Goal: Information Seeking & Learning: Find specific page/section

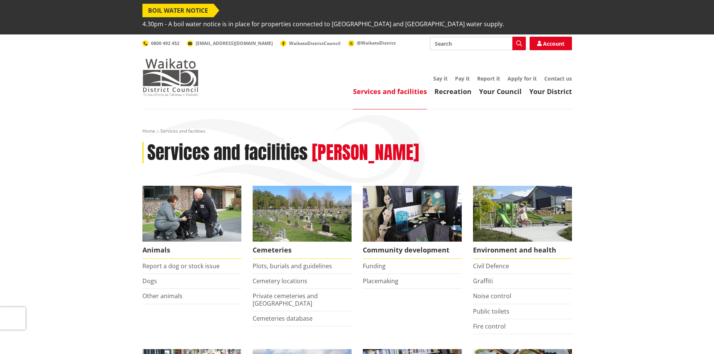
click at [189, 64] on img at bounding box center [170, 76] width 56 height 37
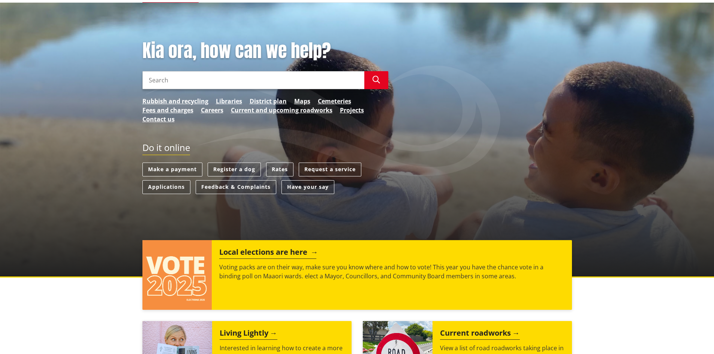
scroll to position [150, 0]
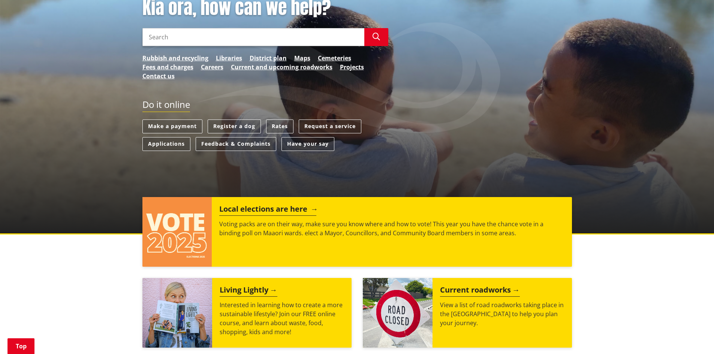
click at [225, 205] on h2 "Local elections are here" at bounding box center [267, 210] width 97 height 11
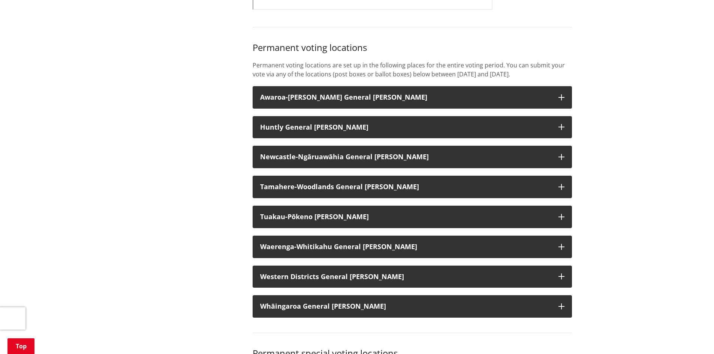
scroll to position [600, 0]
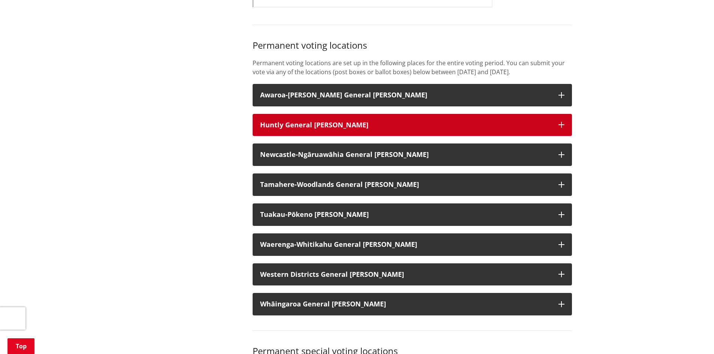
click at [314, 121] on h3 "Huntly General Ward" at bounding box center [405, 124] width 291 height 7
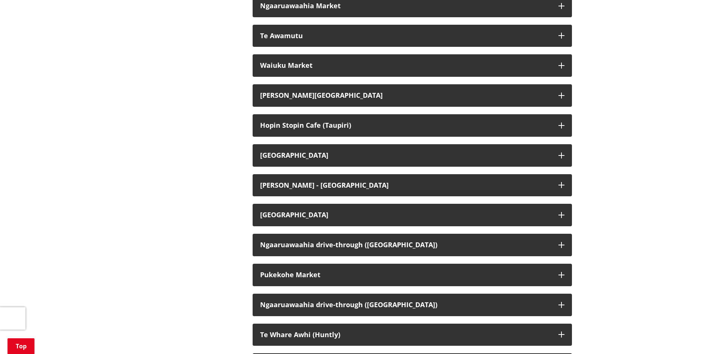
scroll to position [2099, 0]
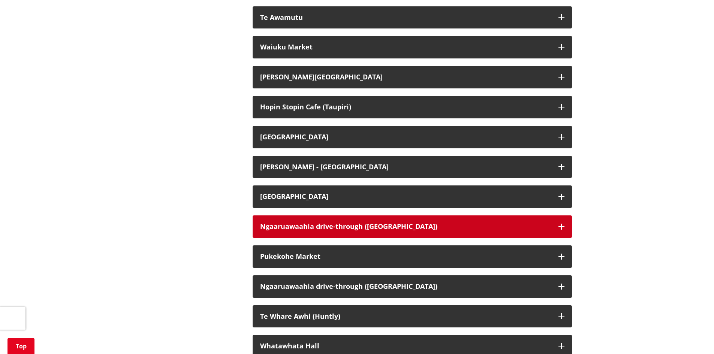
click at [268, 223] on div "Ngaaruawaahia drive-through ([GEOGRAPHIC_DATA])" at bounding box center [405, 226] width 291 height 7
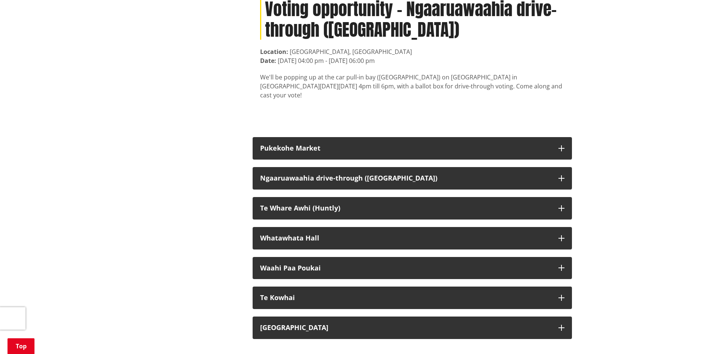
scroll to position [2362, 0]
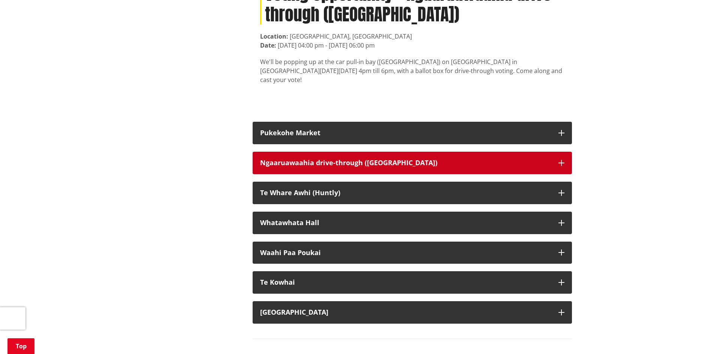
click at [297, 159] on div "Ngaaruawaahia drive-through ([GEOGRAPHIC_DATA])" at bounding box center [405, 162] width 291 height 7
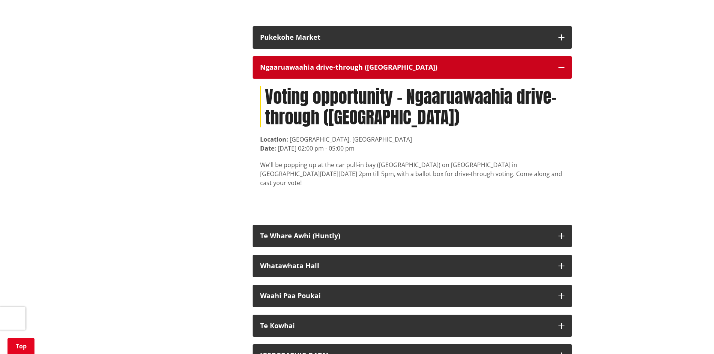
scroll to position [2474, 0]
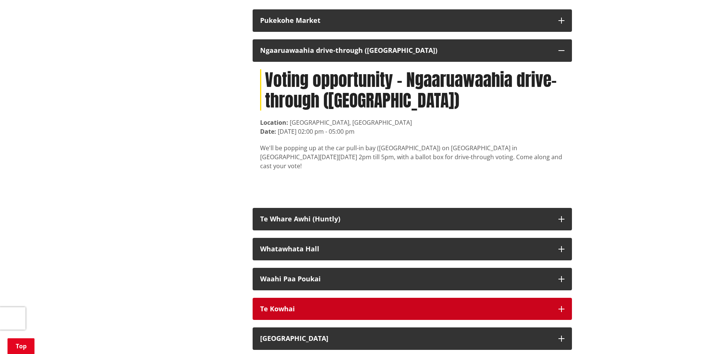
drag, startPoint x: 269, startPoint y: 289, endPoint x: 258, endPoint y: 282, distance: 13.0
click at [263, 305] on div "Te Kowhai" at bounding box center [405, 308] width 291 height 7
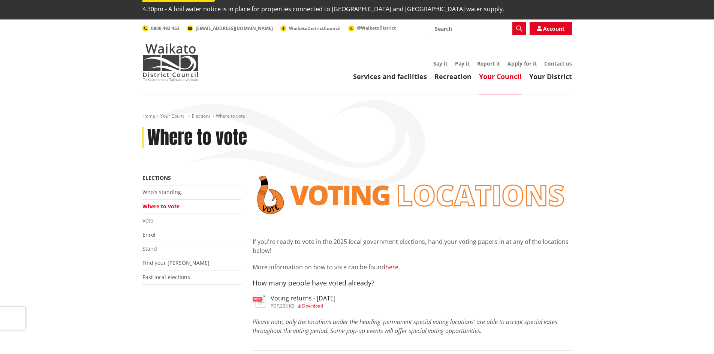
scroll to position [0, 0]
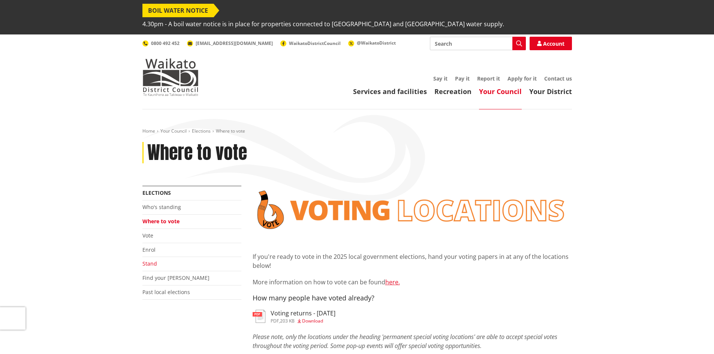
click at [151, 260] on link "Stand" at bounding box center [149, 263] width 15 height 7
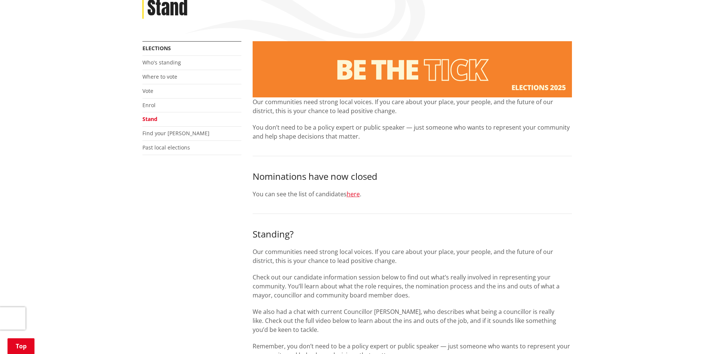
scroll to position [150, 0]
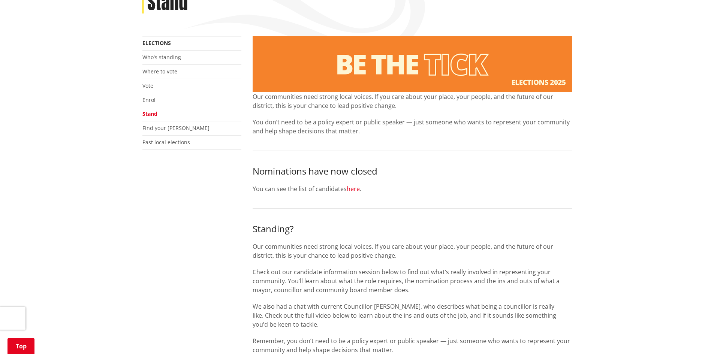
click at [355, 185] on link "here" at bounding box center [353, 189] width 13 height 8
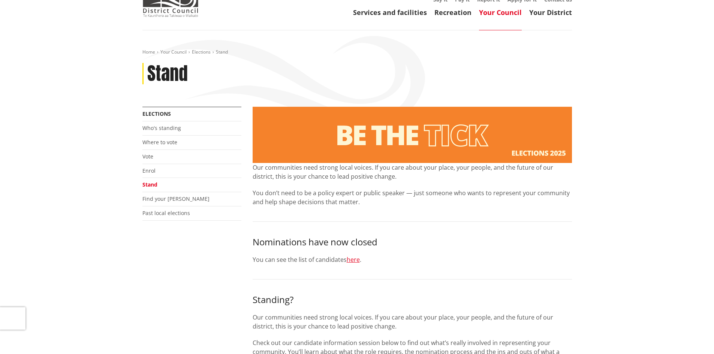
scroll to position [0, 0]
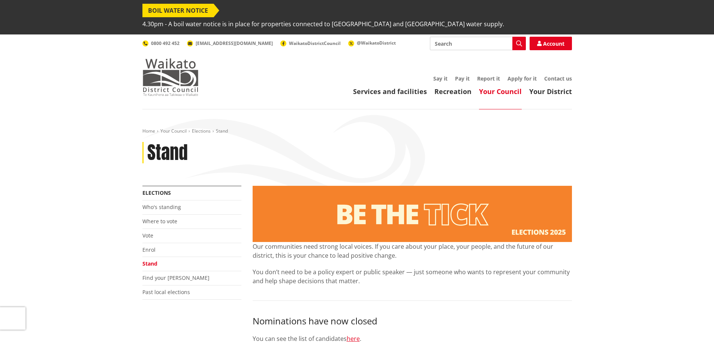
click at [169, 70] on img at bounding box center [170, 76] width 56 height 37
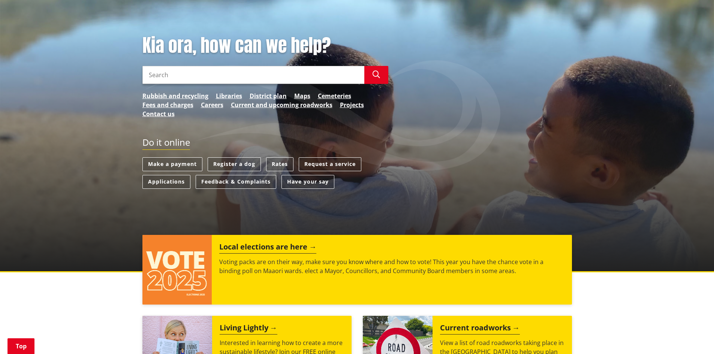
scroll to position [112, 0]
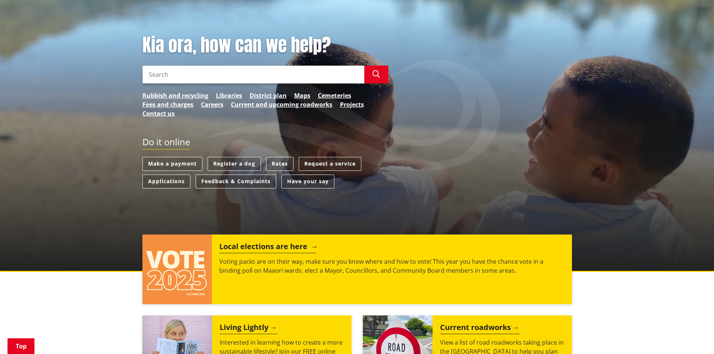
click at [181, 255] on img at bounding box center [177, 270] width 70 height 70
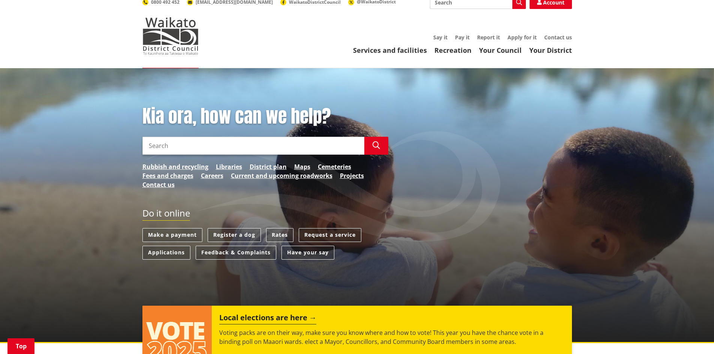
scroll to position [150, 0]
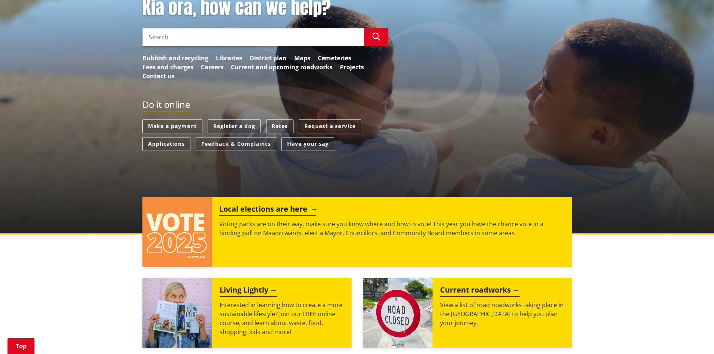
click at [243, 205] on h2 "Local elections are here" at bounding box center [267, 210] width 97 height 11
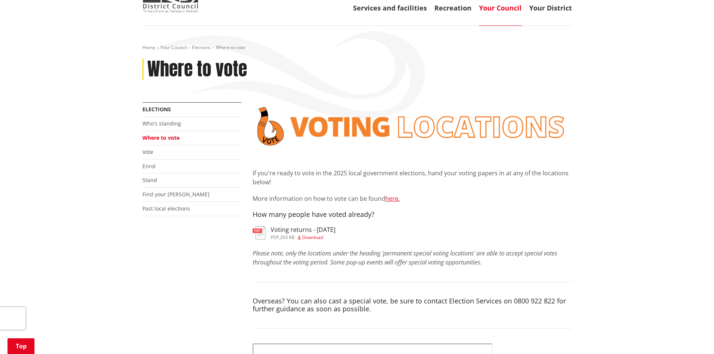
scroll to position [112, 0]
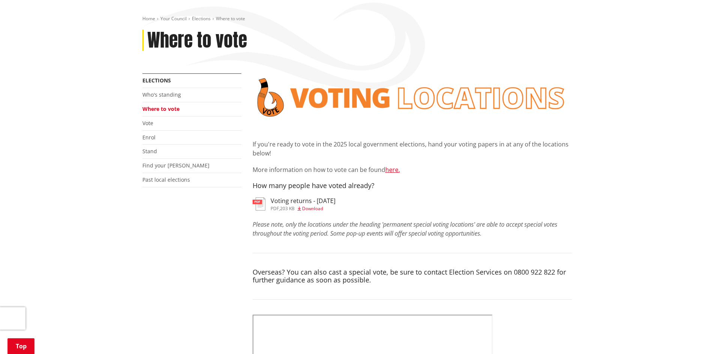
click at [318, 205] on span "Download" at bounding box center [312, 208] width 21 height 6
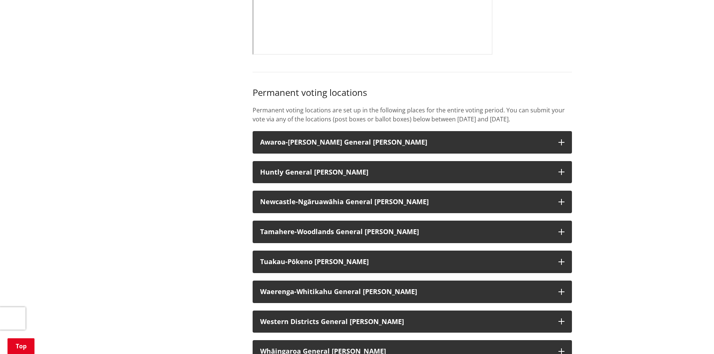
scroll to position [562, 0]
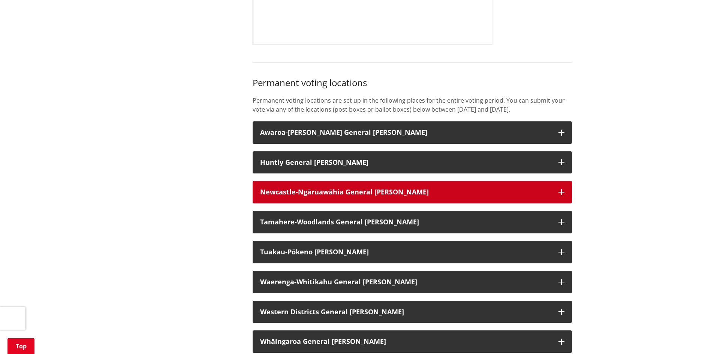
click at [307, 189] on strong "Newcastle-Ngāruawāhia General [PERSON_NAME]" at bounding box center [344, 191] width 169 height 9
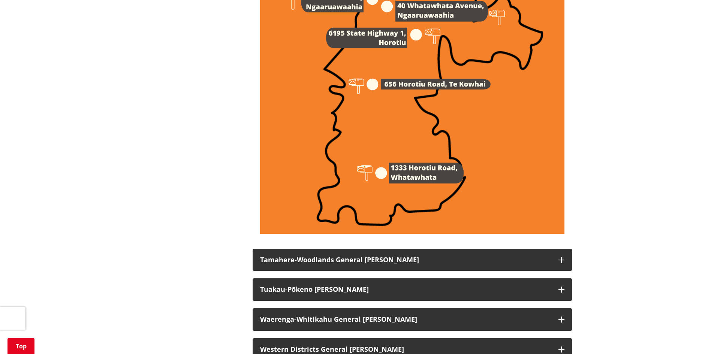
scroll to position [1274, 0]
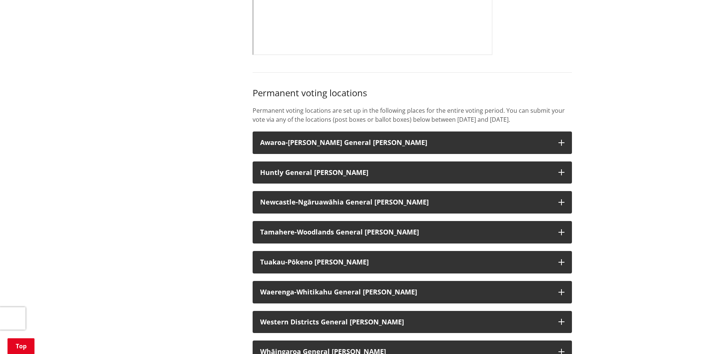
scroll to position [525, 0]
